Goal: Information Seeking & Learning: Check status

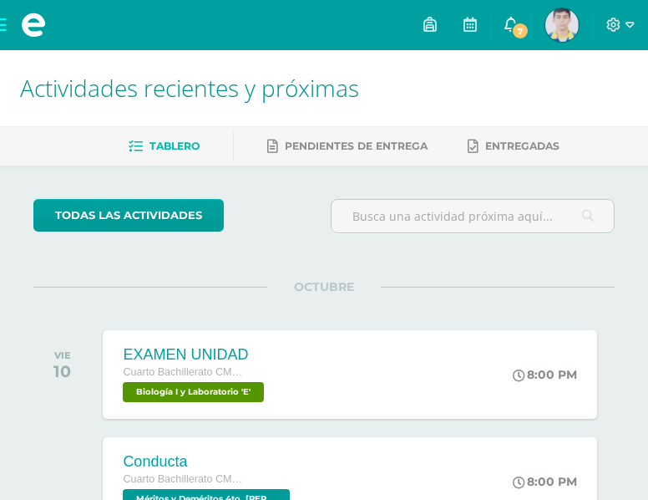
click at [508, 31] on icon at bounding box center [511, 24] width 13 height 15
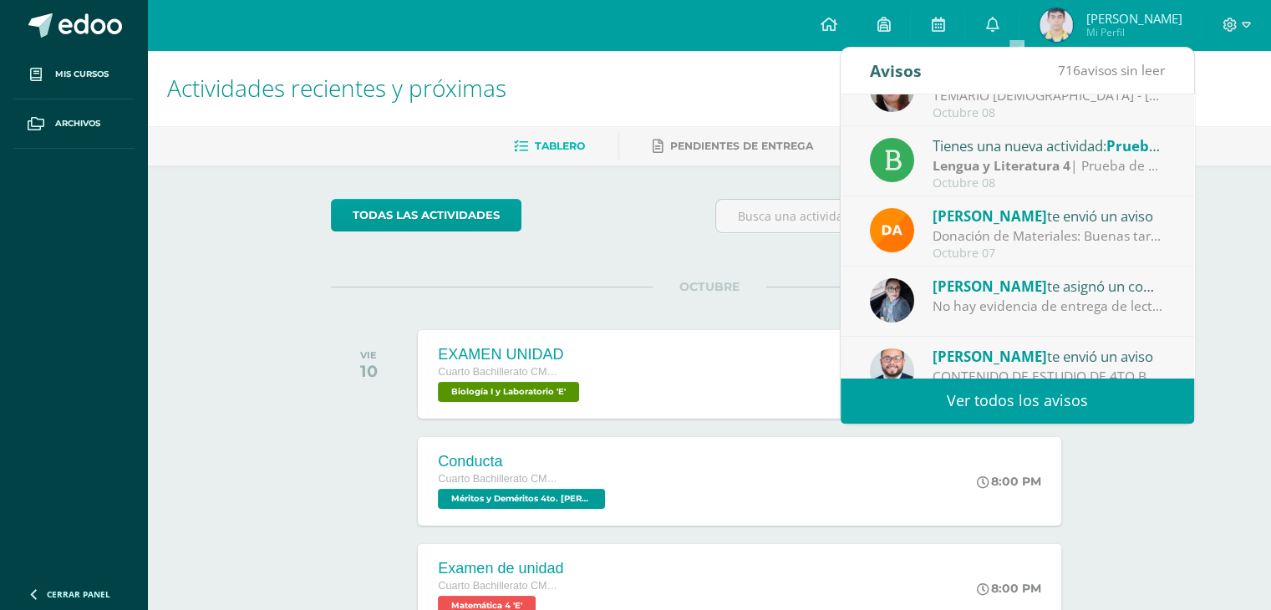
scroll to position [250, 0]
click at [660, 0] on link "0" at bounding box center [991, 25] width 53 height 50
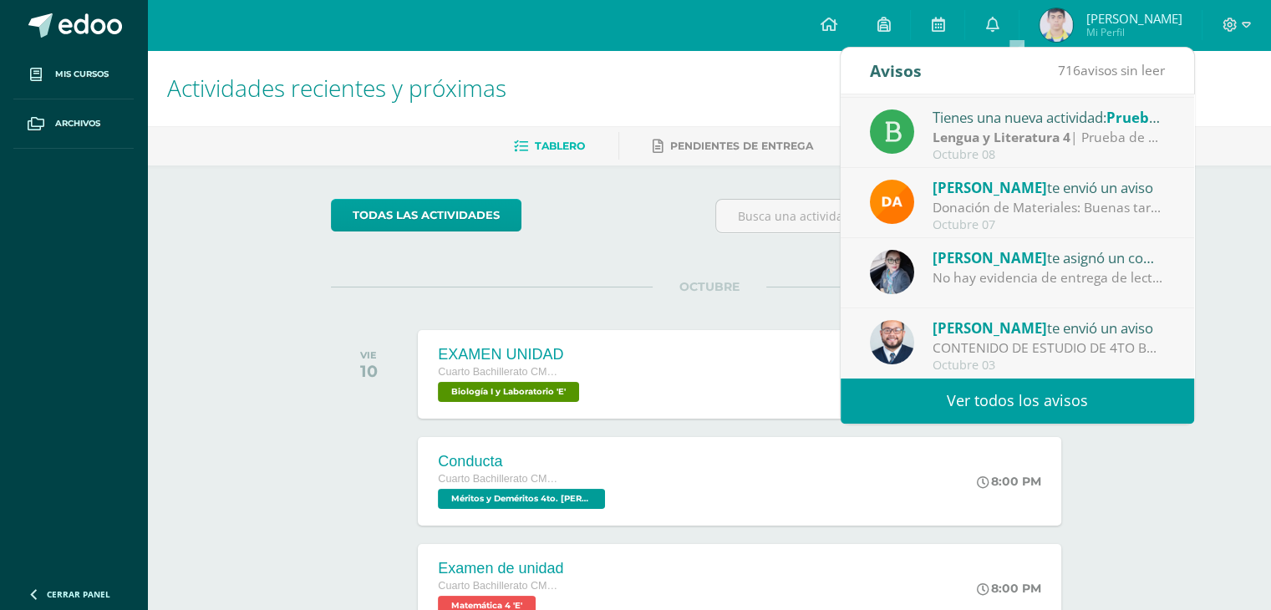
scroll to position [277, 0]
click at [660, 400] on link "Ver todos los avisos" at bounding box center [1016, 401] width 353 height 46
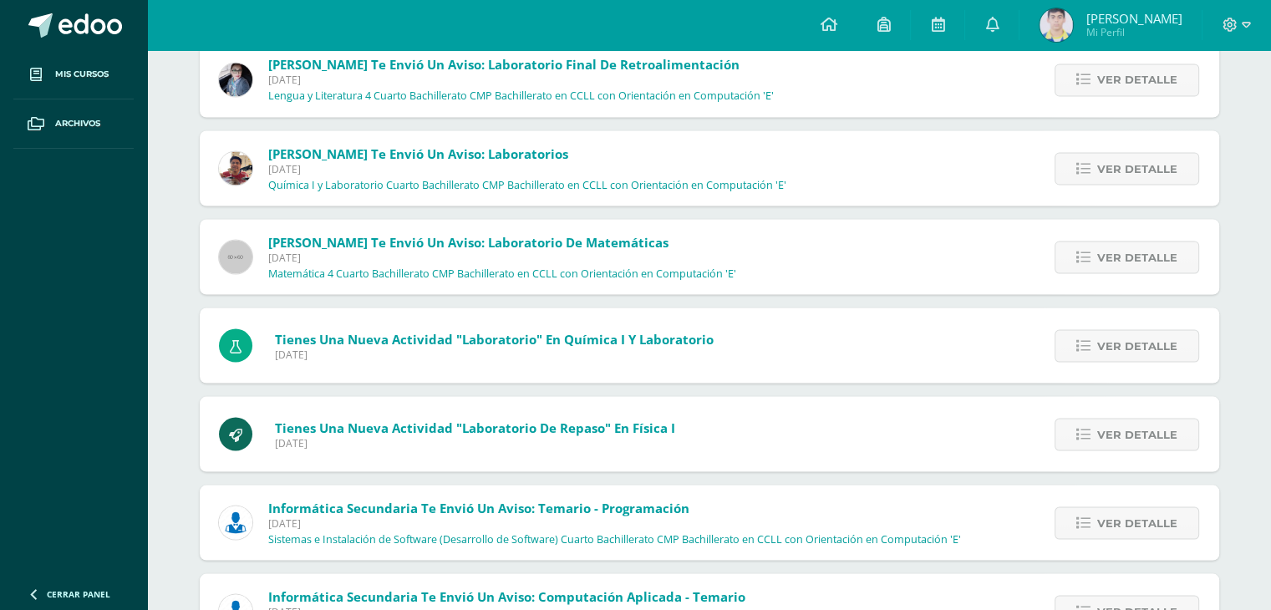
scroll to position [3048, 0]
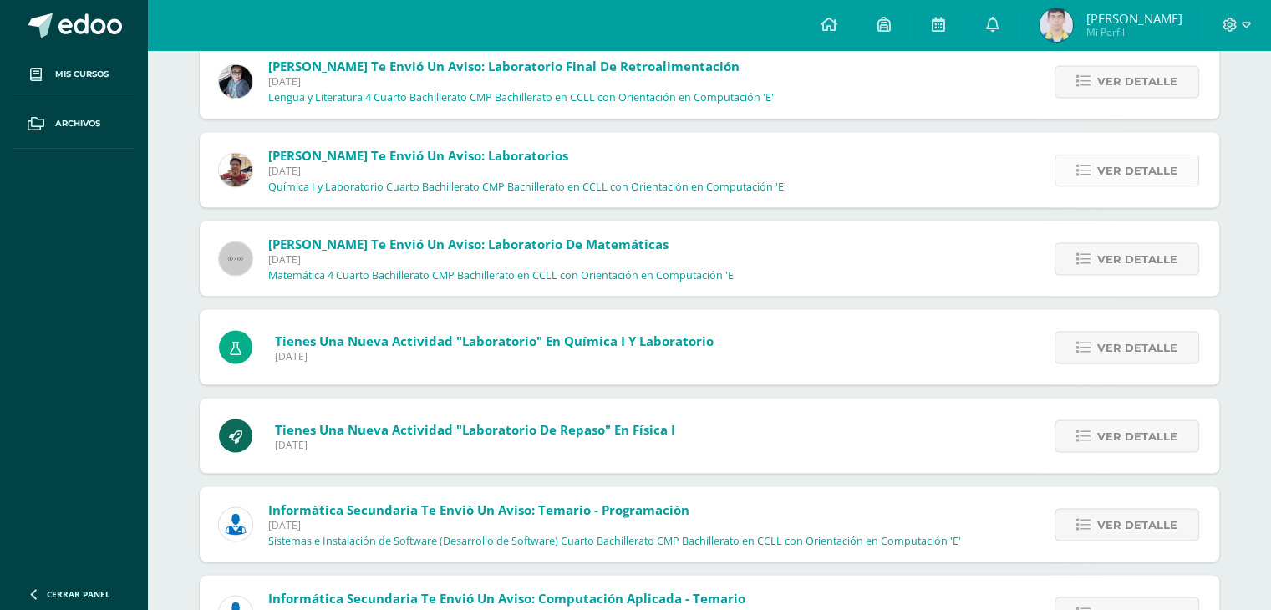
click at [1084, 175] on icon at bounding box center [1083, 170] width 14 height 14
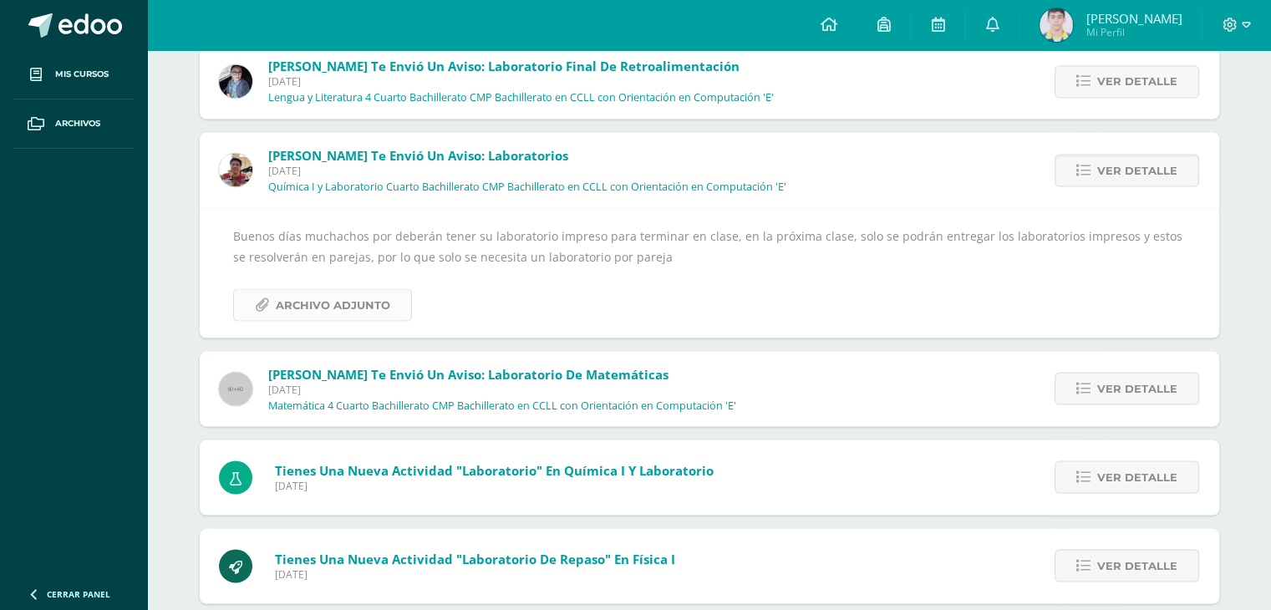
click at [369, 308] on span "Archivo Adjunto" at bounding box center [333, 304] width 114 height 31
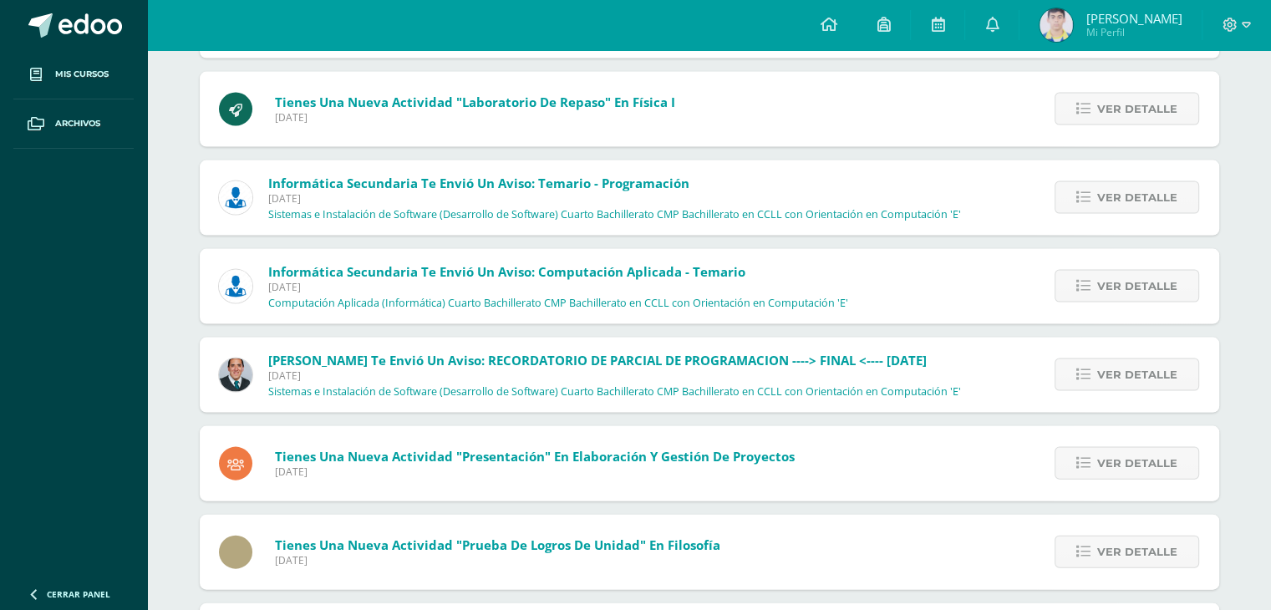
scroll to position [3505, 0]
